Goal: Find specific page/section: Find specific page/section

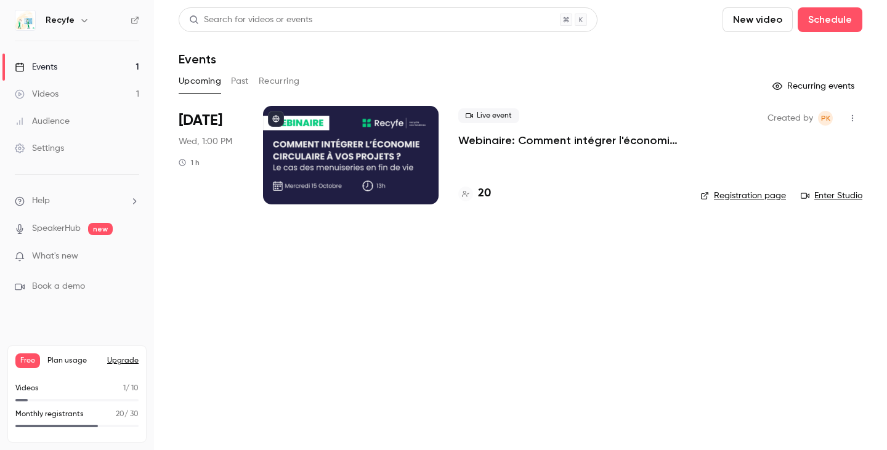
click at [483, 190] on h4 "20" at bounding box center [484, 193] width 13 height 17
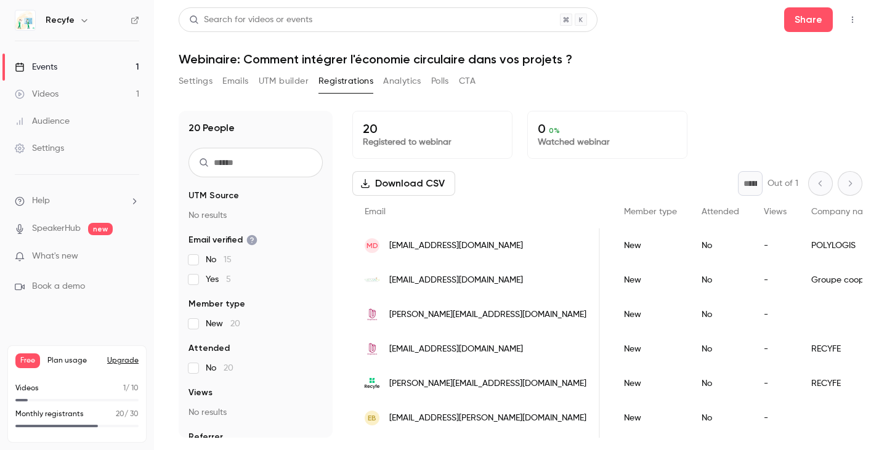
scroll to position [0, 206]
